Goal: Information Seeking & Learning: Learn about a topic

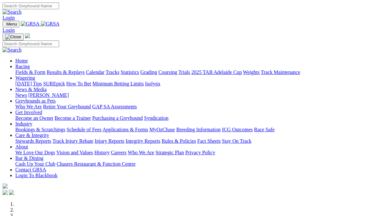
click at [59, 8] on input "Search" at bounding box center [31, 6] width 57 height 7
click at [28, 144] on link "About" at bounding box center [21, 146] width 13 height 5
click at [154, 150] on link "Who We Are" at bounding box center [141, 152] width 27 height 5
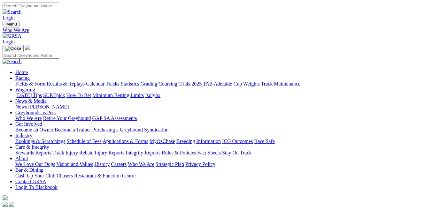
click at [184, 162] on link "Strategic Plan" at bounding box center [170, 164] width 28 height 5
